Goal: Information Seeking & Learning: Learn about a topic

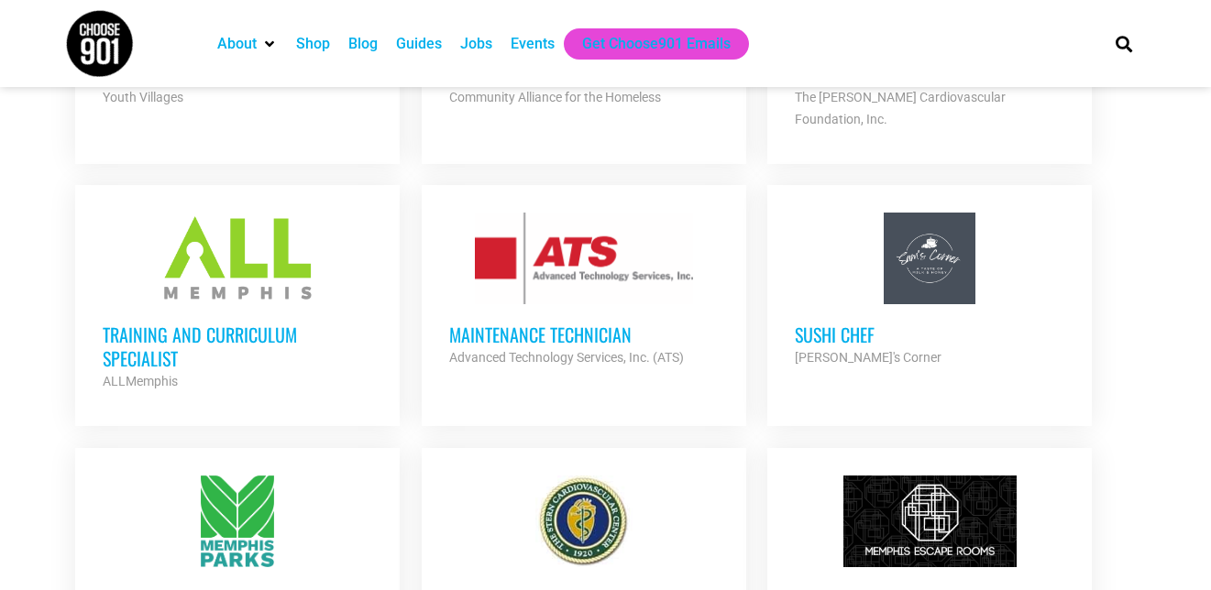
scroll to position [1283, 0]
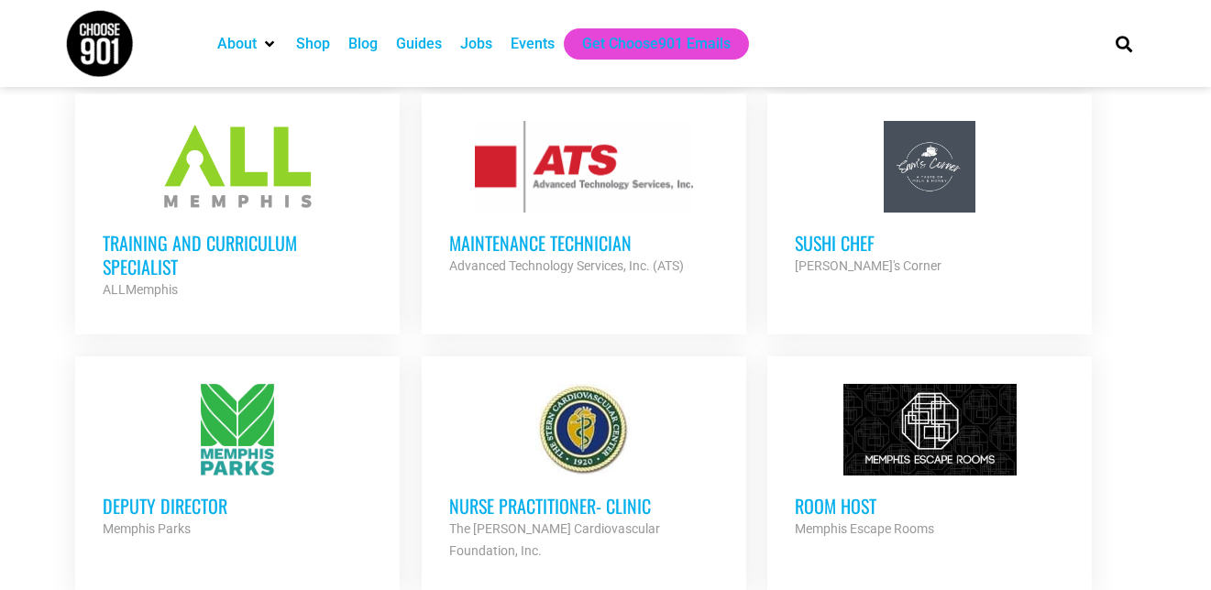
click at [129, 213] on div "Training and Curriculum Specialist ALLMemphis Partner Org" at bounding box center [237, 257] width 269 height 88
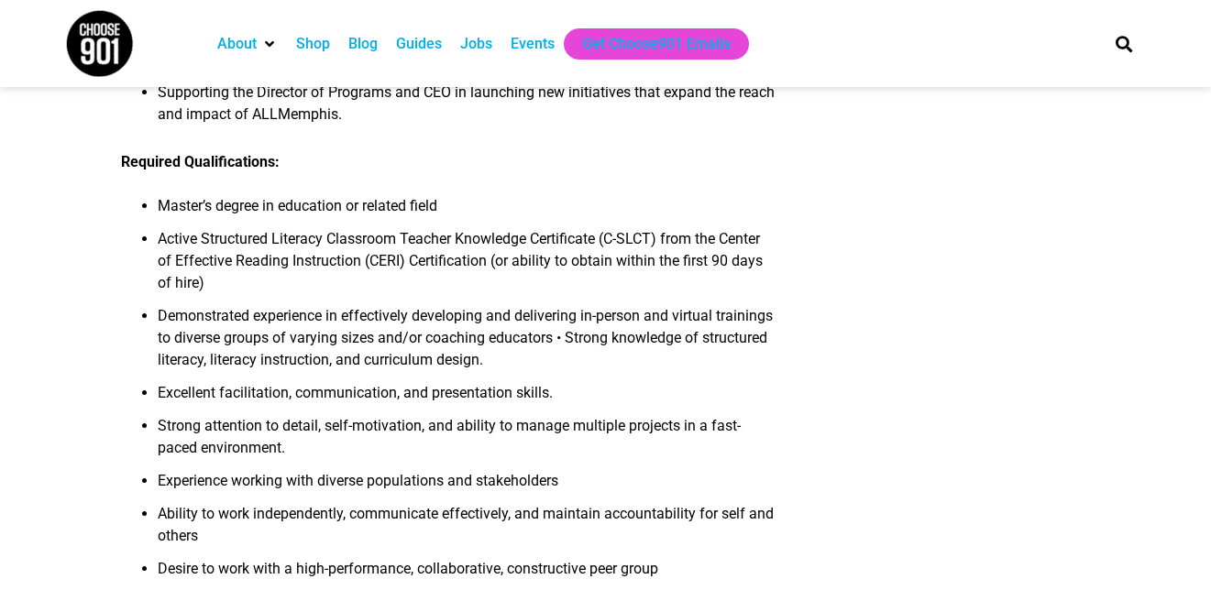
scroll to position [1283, 0]
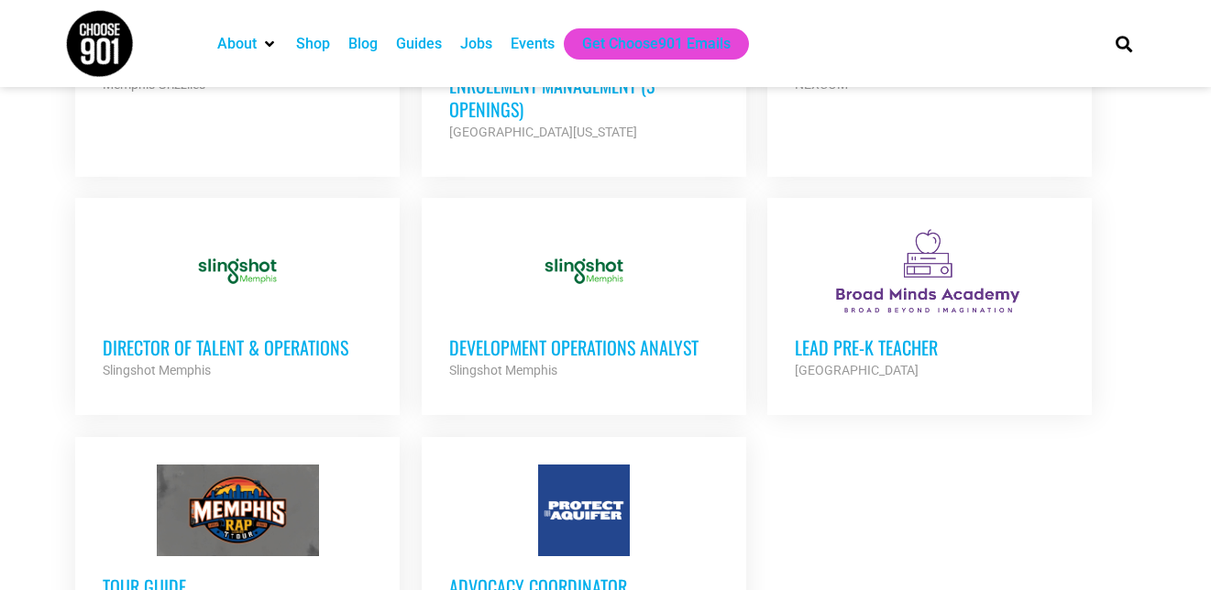
scroll to position [2016, 0]
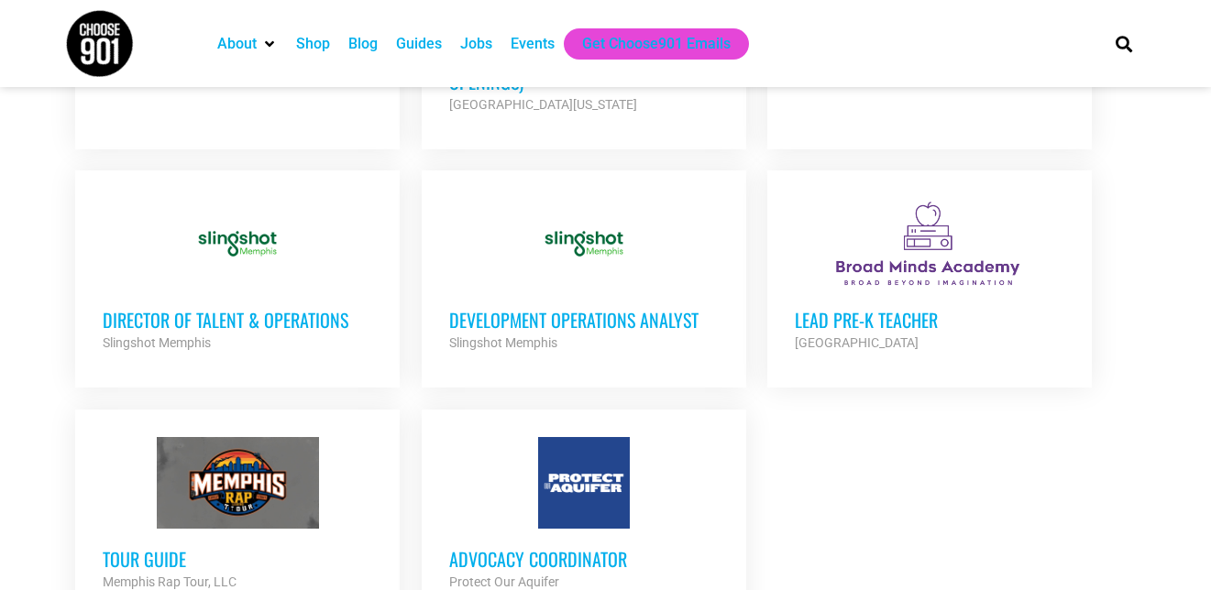
click at [611, 308] on h3 "Development Operations Analyst" at bounding box center [583, 320] width 269 height 24
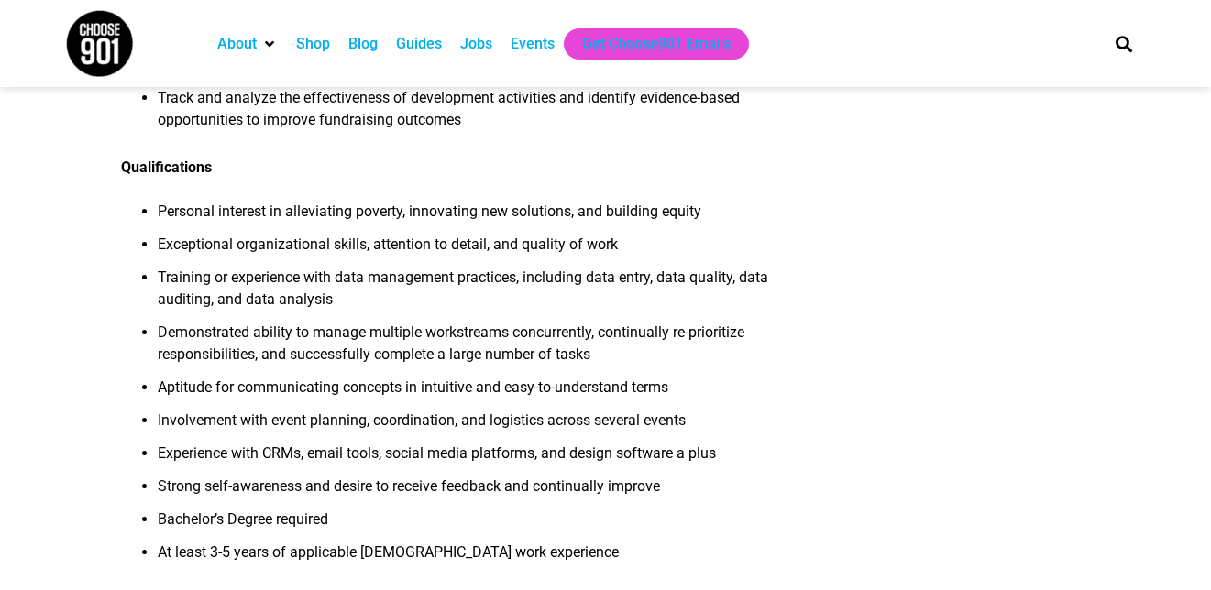
scroll to position [1650, 0]
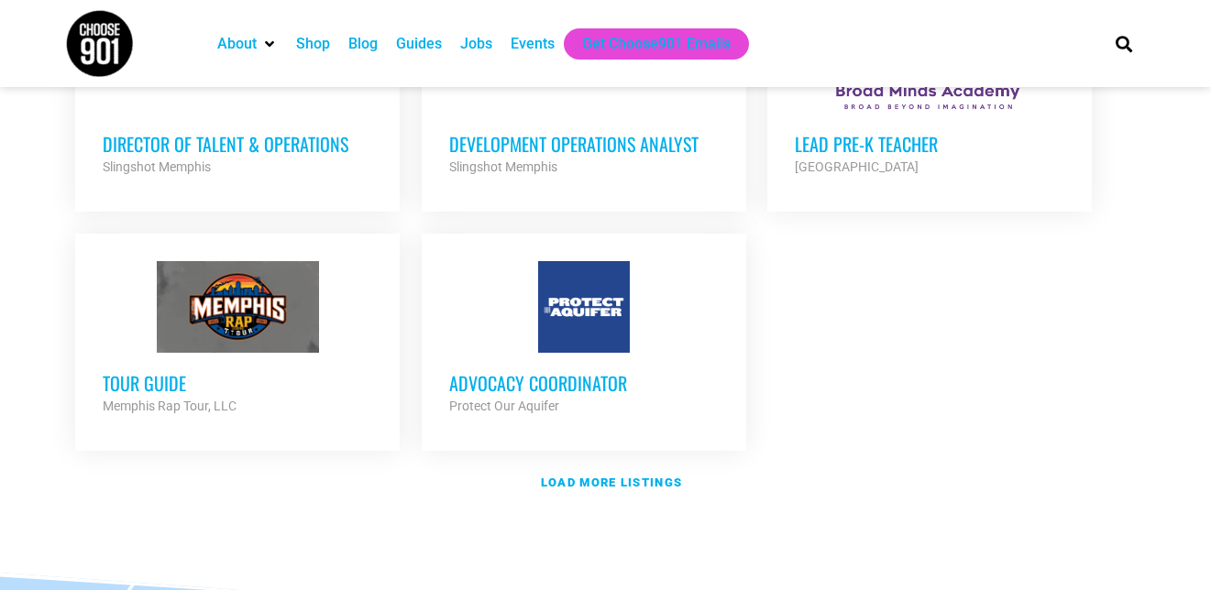
scroll to position [2200, 0]
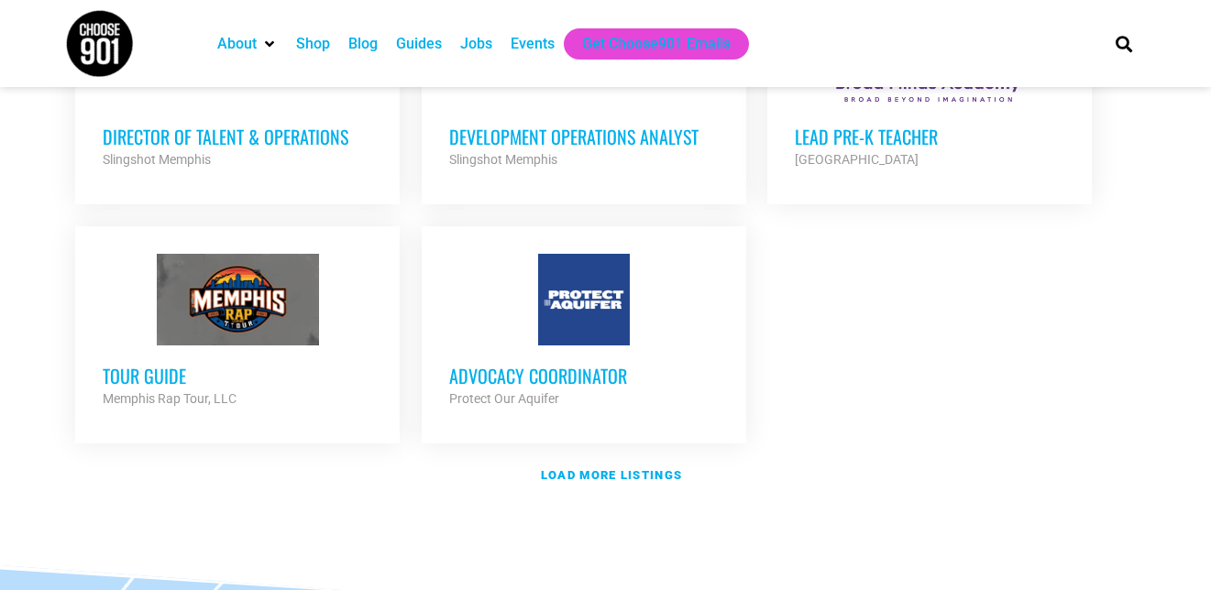
click at [577, 346] on div "Advocacy Coordinator Protect Our Aquifer Partner Org" at bounding box center [583, 378] width 269 height 64
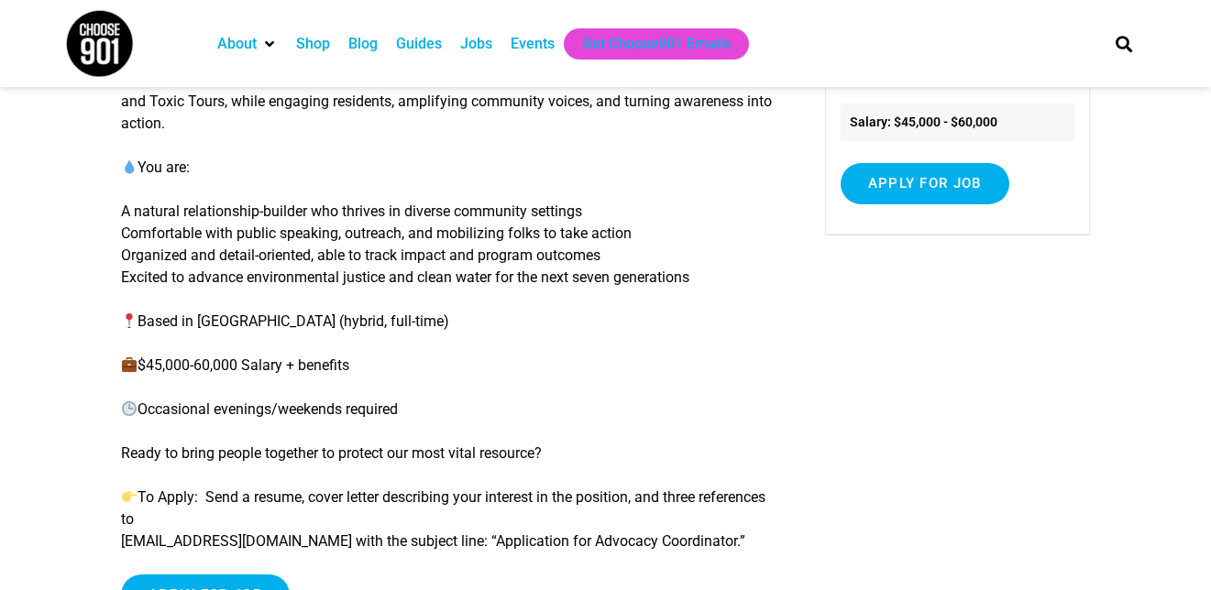
scroll to position [367, 0]
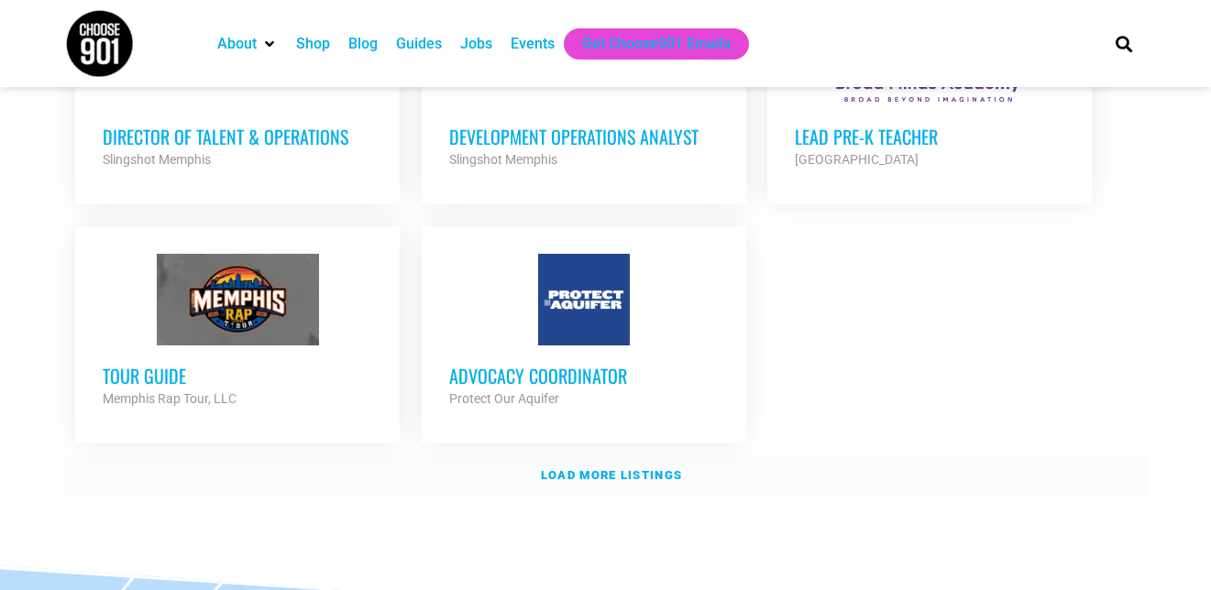
click at [609, 468] on strong "Load more listings" at bounding box center [611, 475] width 141 height 14
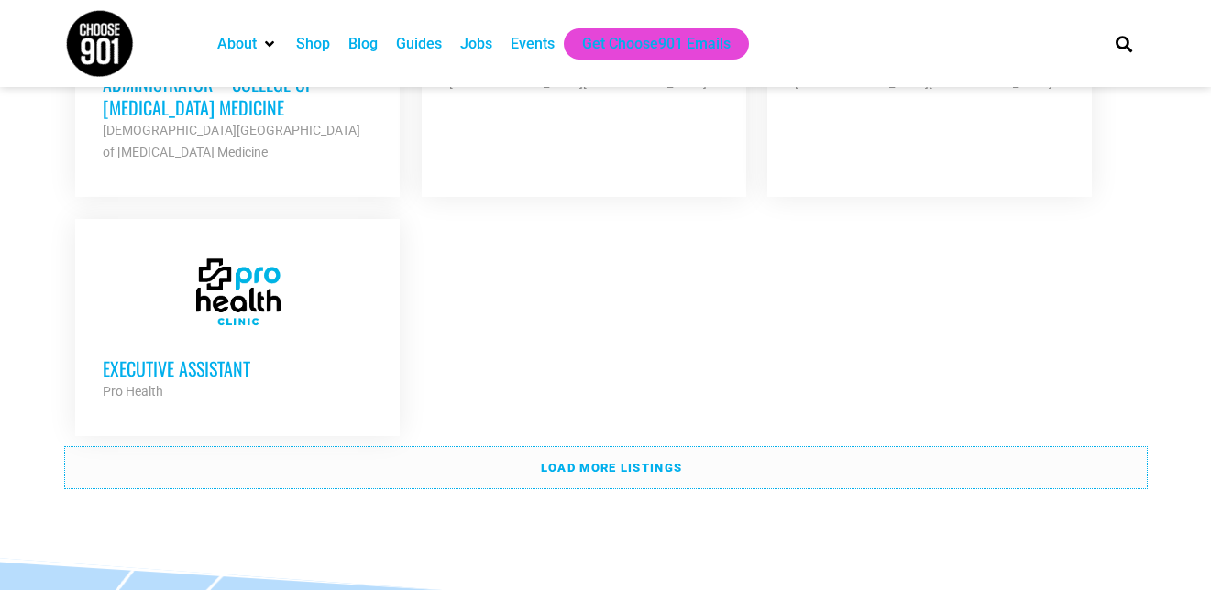
scroll to position [4124, 0]
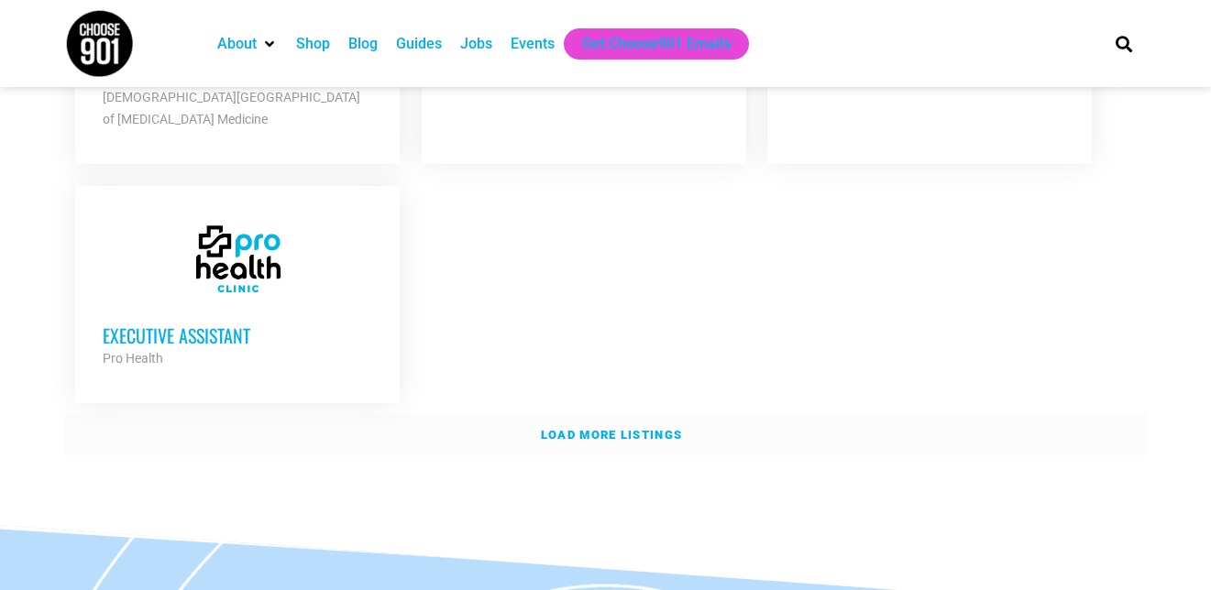
click at [731, 414] on link "Load more listings" at bounding box center [606, 435] width 1082 height 42
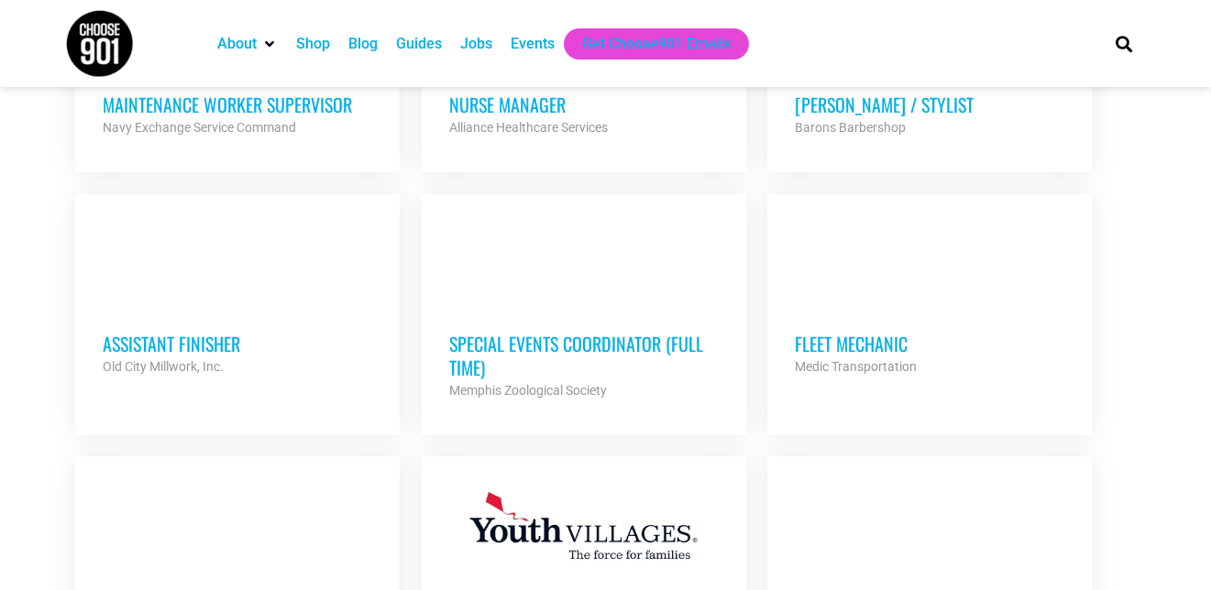
scroll to position [4858, 0]
